Goal: Navigation & Orientation: Find specific page/section

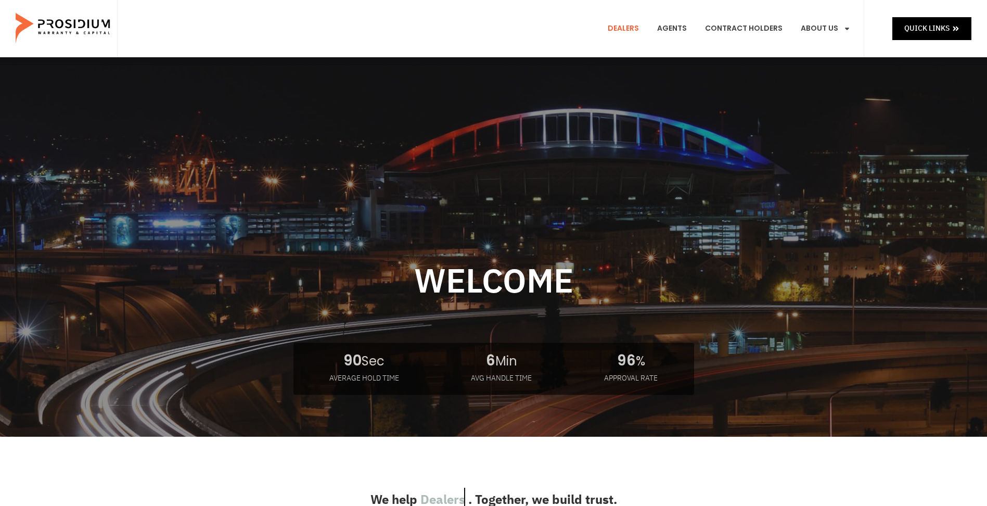
click at [636, 30] on link "Dealers" at bounding box center [623, 28] width 47 height 38
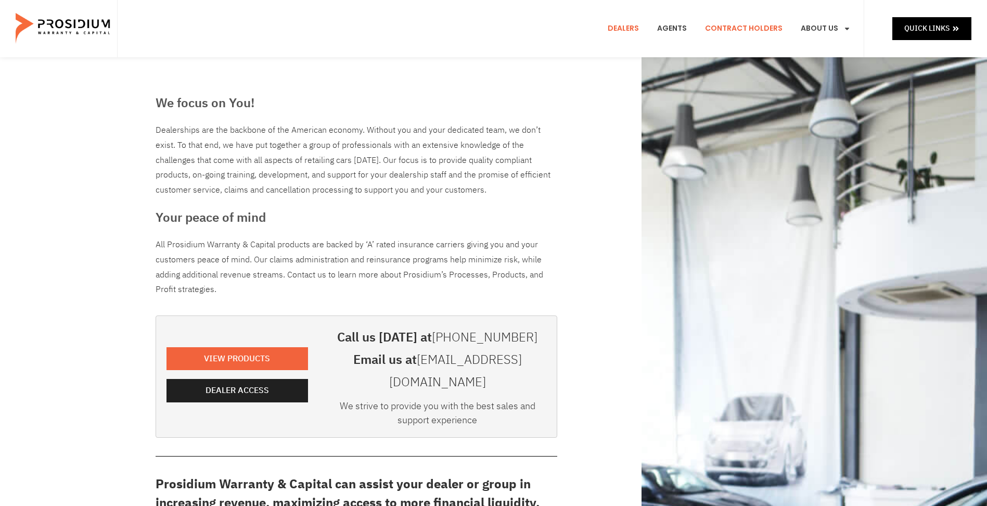
click at [715, 23] on link "Contract Holders" at bounding box center [743, 28] width 93 height 38
